Goal: Transaction & Acquisition: Obtain resource

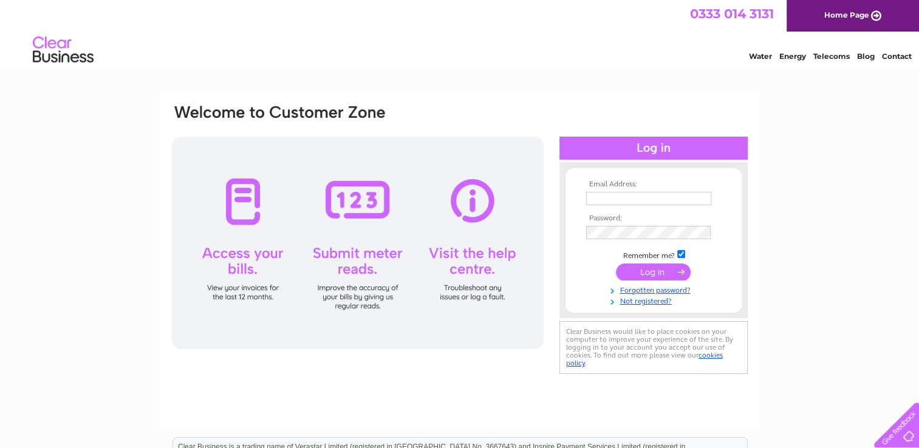
type input "[EMAIL_ADDRESS][DOMAIN_NAME]"
click at [652, 273] on input "submit" at bounding box center [653, 272] width 75 height 17
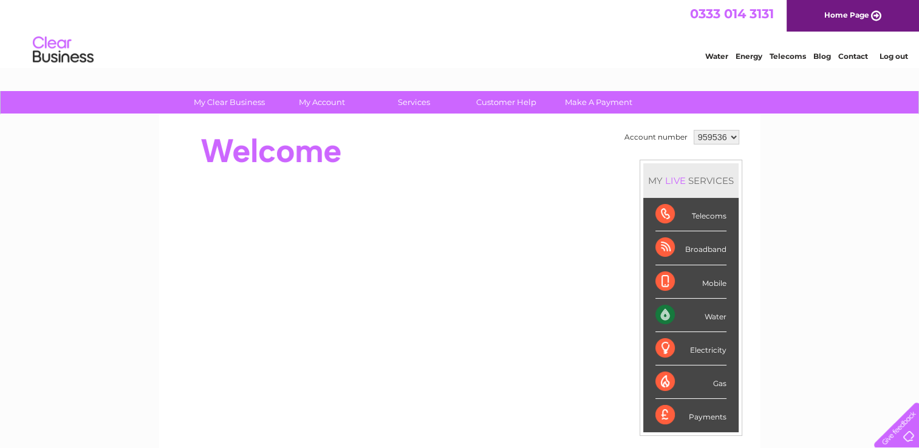
click at [730, 135] on select "959536" at bounding box center [717, 137] width 46 height 15
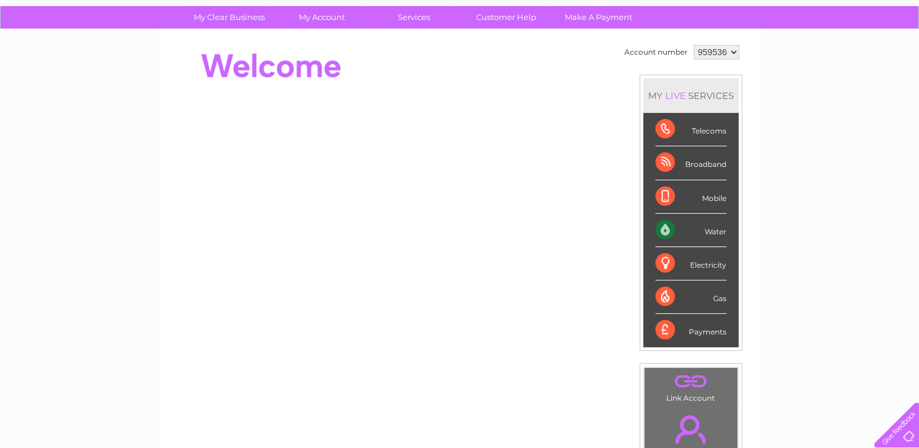
scroll to position [304, 0]
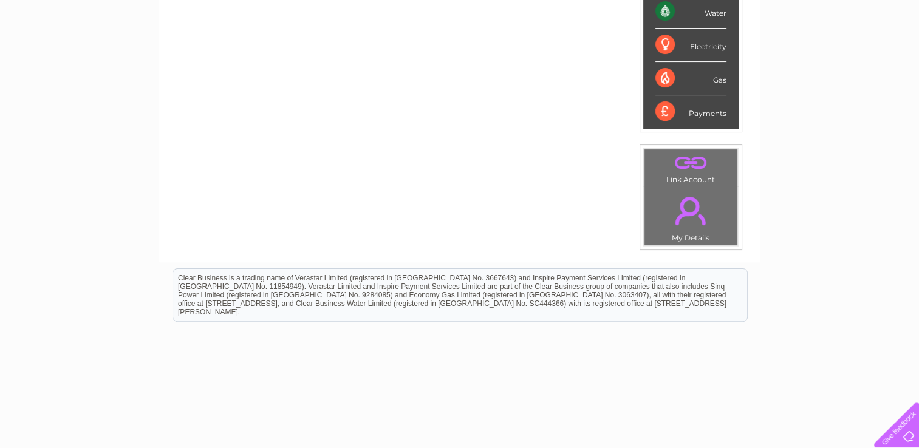
click at [691, 18] on div "Water" at bounding box center [691, 11] width 71 height 33
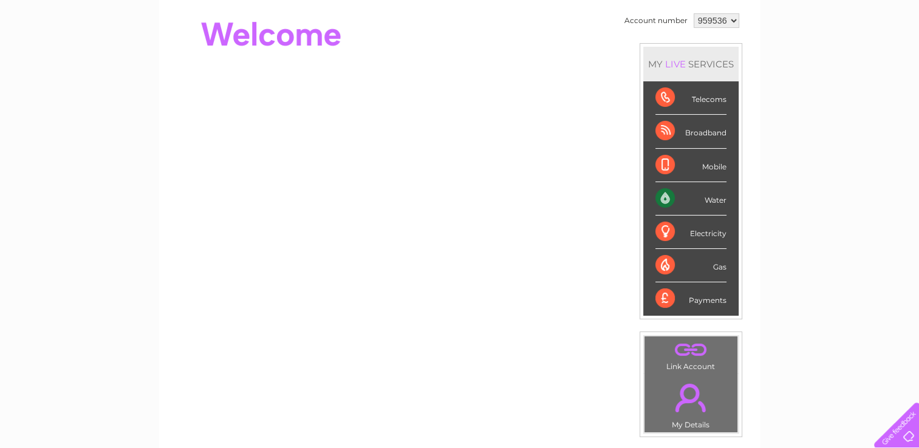
scroll to position [0, 0]
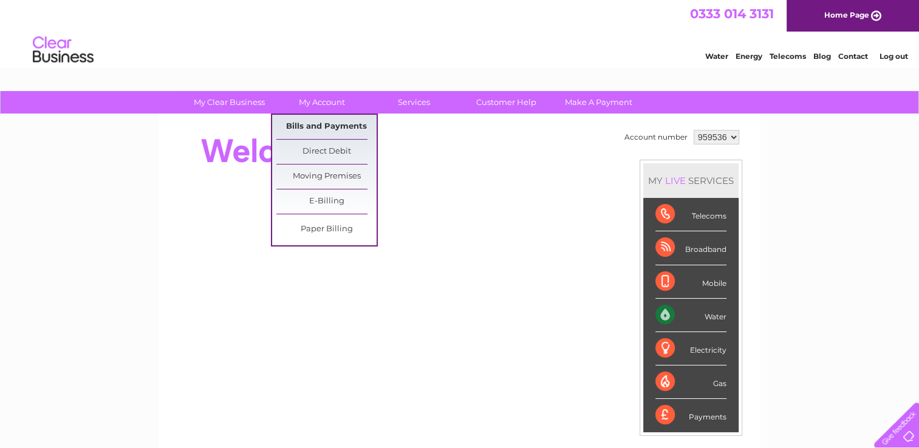
click at [306, 125] on link "Bills and Payments" at bounding box center [326, 127] width 100 height 24
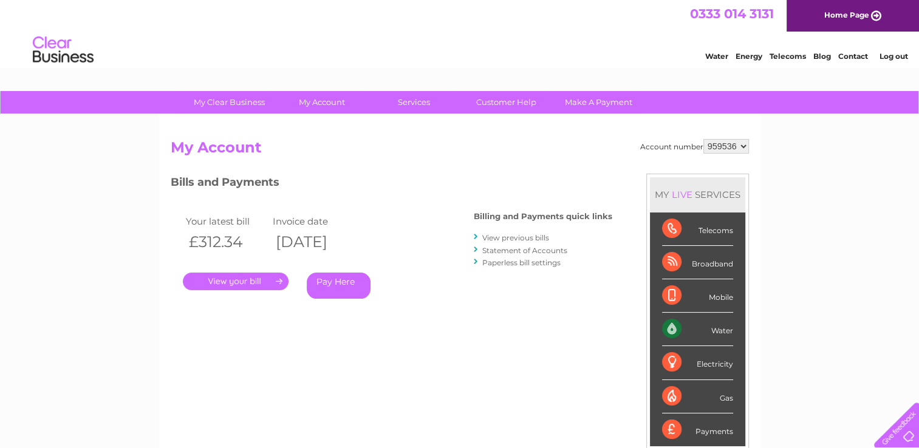
click at [254, 284] on link "." at bounding box center [236, 282] width 106 height 18
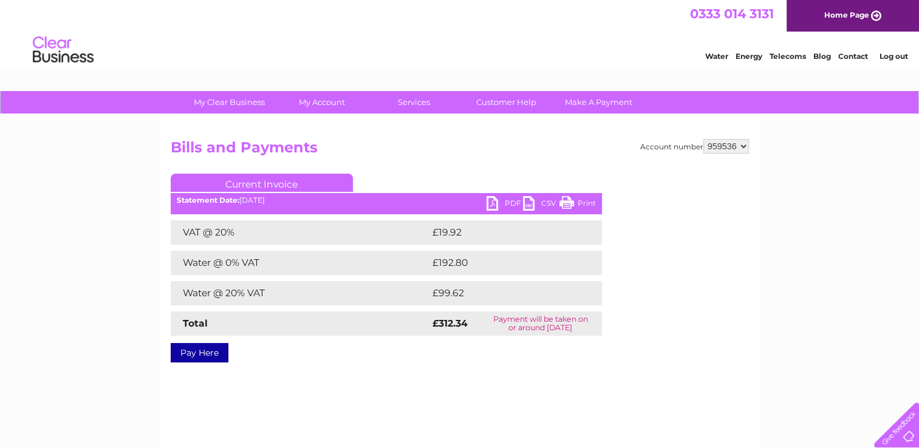
click at [493, 203] on link "PDF" at bounding box center [505, 205] width 36 height 18
click at [496, 208] on link "PDF" at bounding box center [505, 205] width 36 height 18
click at [496, 203] on link "PDF" at bounding box center [505, 205] width 36 height 18
click at [490, 203] on link "PDF" at bounding box center [505, 205] width 36 height 18
